Goal: Task Accomplishment & Management: Use online tool/utility

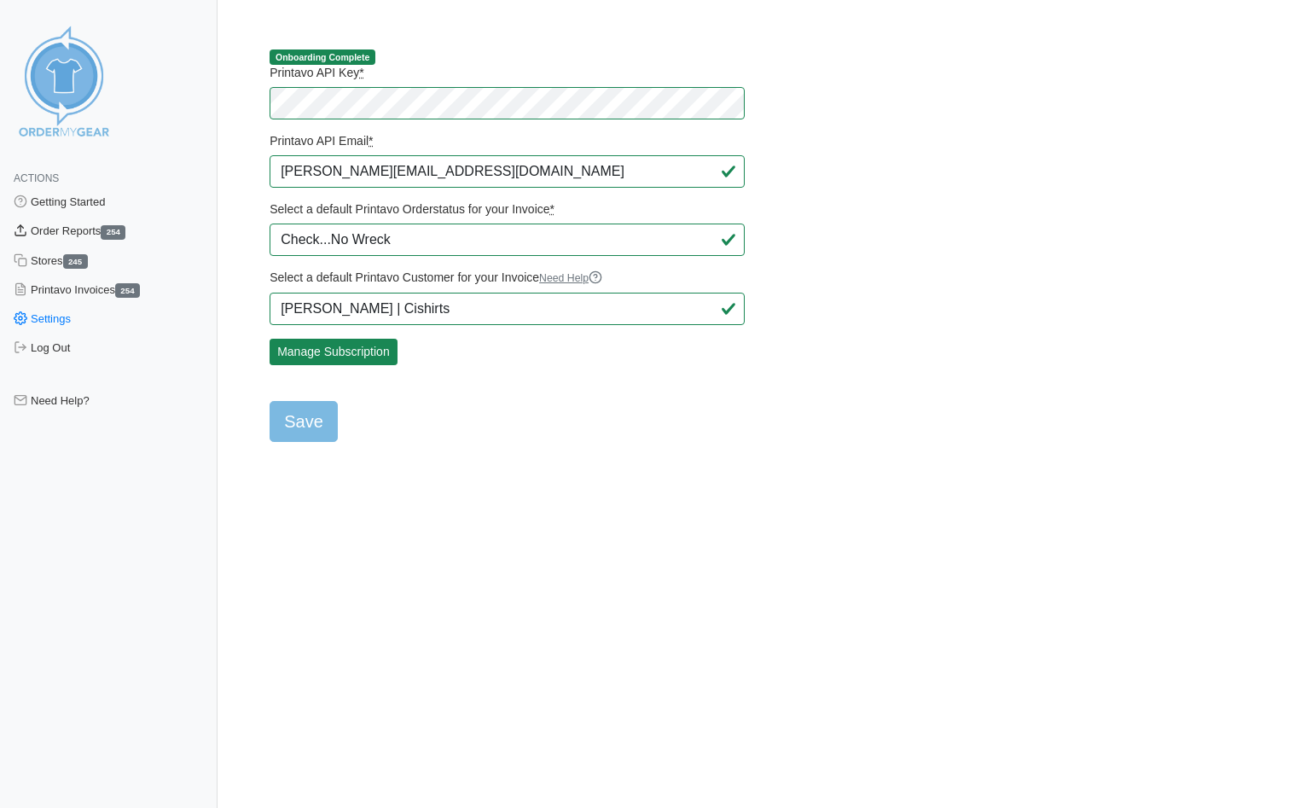
click at [89, 229] on link "Order Reports 254" at bounding box center [109, 231] width 218 height 29
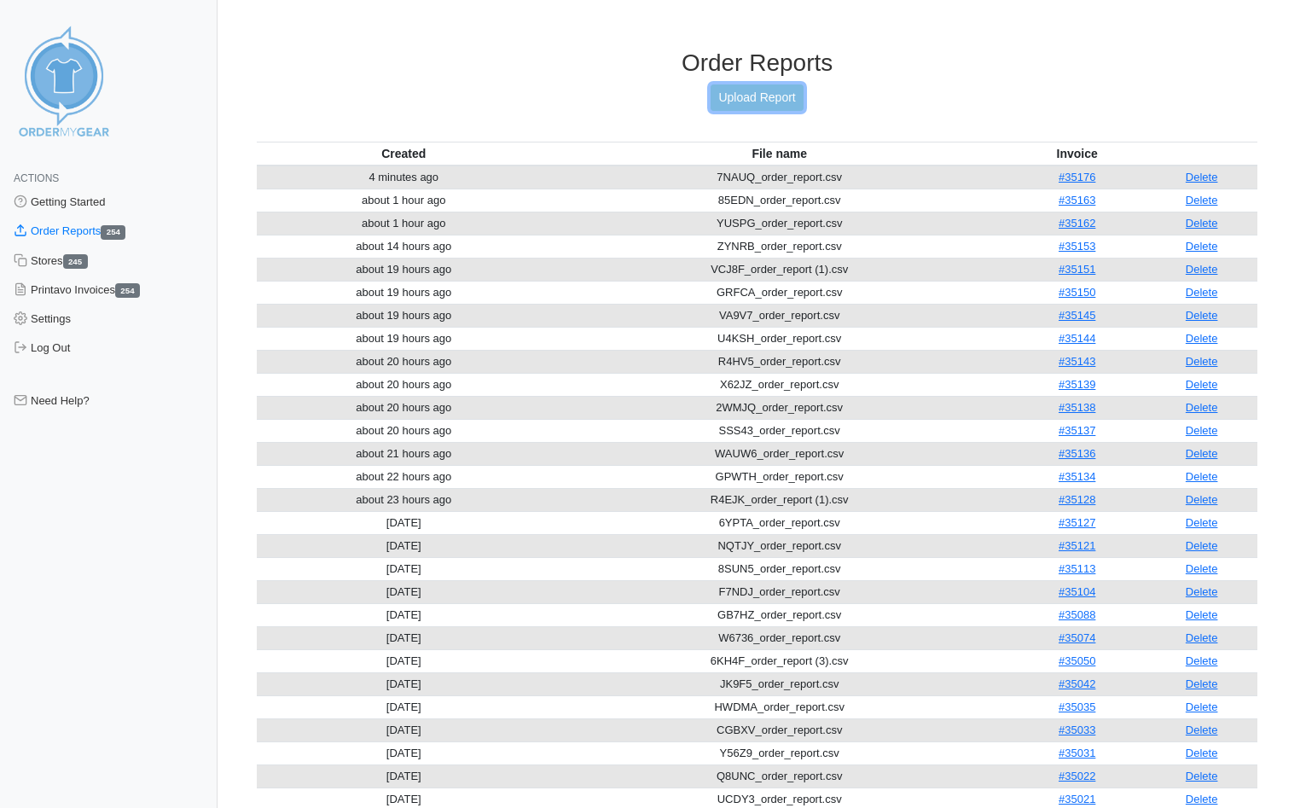
click at [752, 99] on link "Upload Report" at bounding box center [757, 97] width 92 height 26
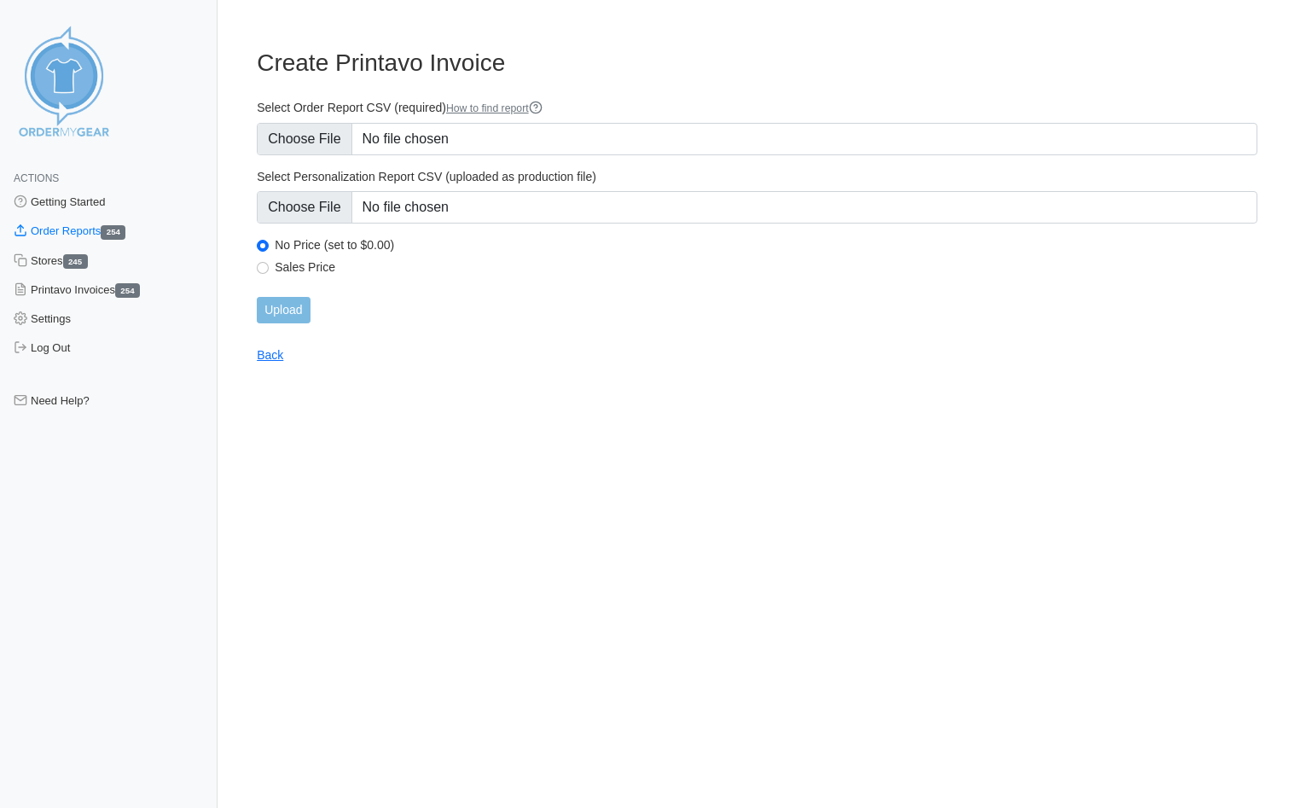
type input "C:\fakepath\CV8YS_order_report.csv"
click at [289, 311] on input "Upload" at bounding box center [283, 310] width 53 height 26
